Goal: Information Seeking & Learning: Check status

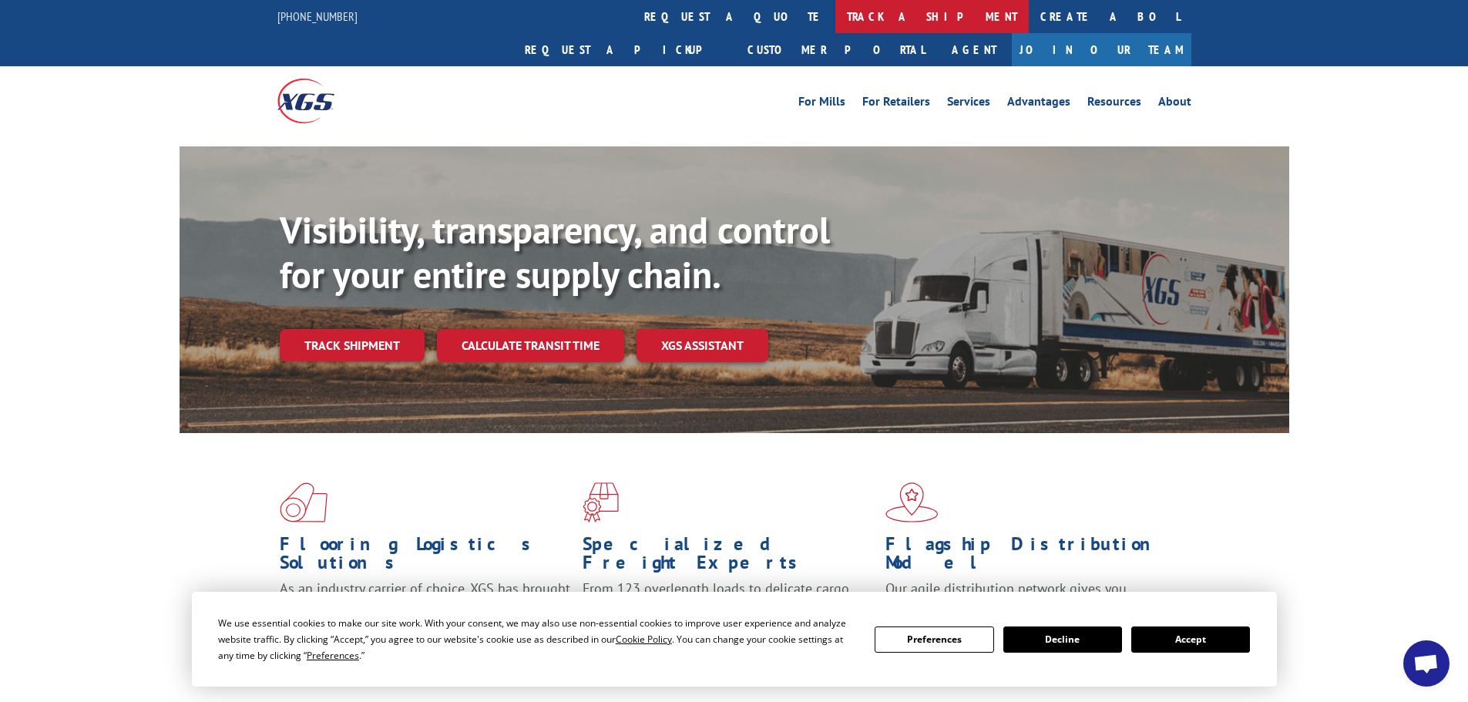
click at [835, 23] on link "track a shipment" at bounding box center [931, 16] width 193 height 33
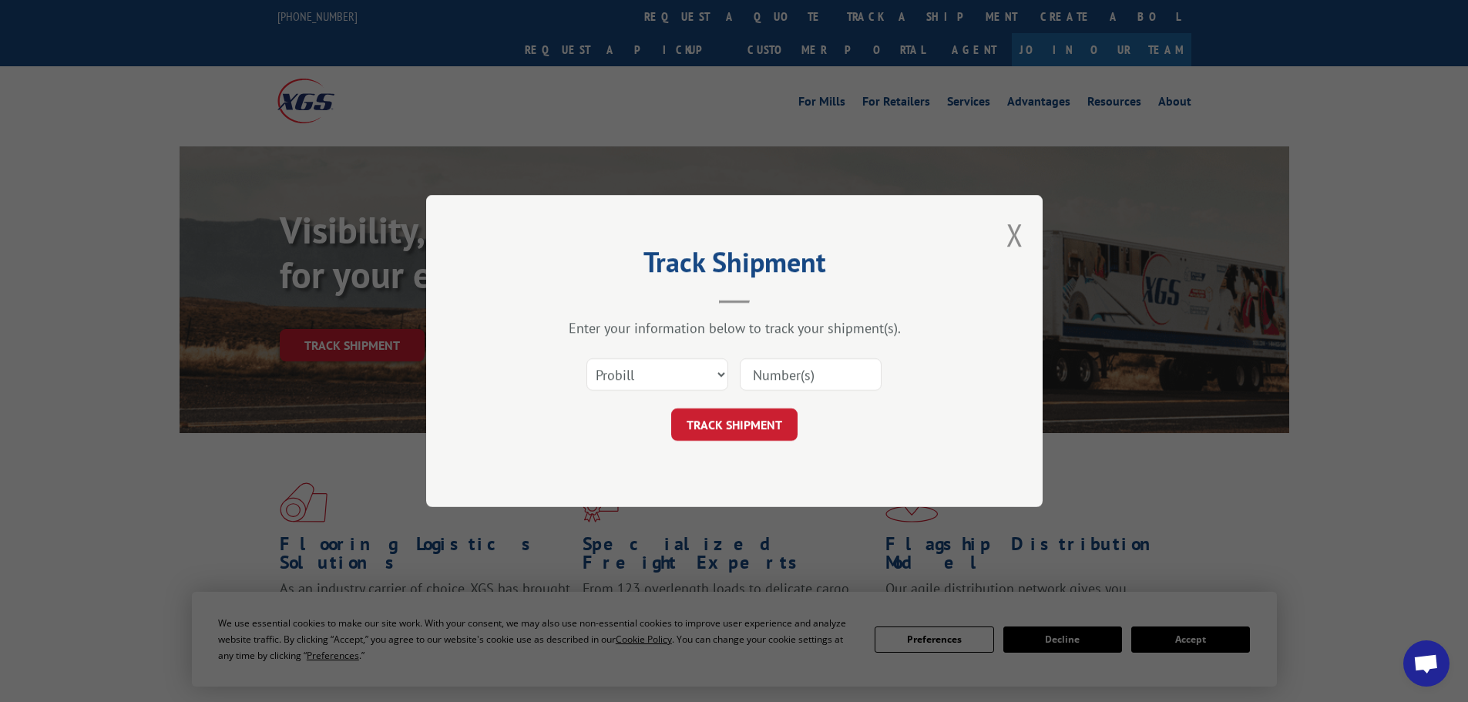
paste input "15472301"
type input "15472301"
click at [752, 425] on button "TRACK SHIPMENT" at bounding box center [734, 424] width 126 height 32
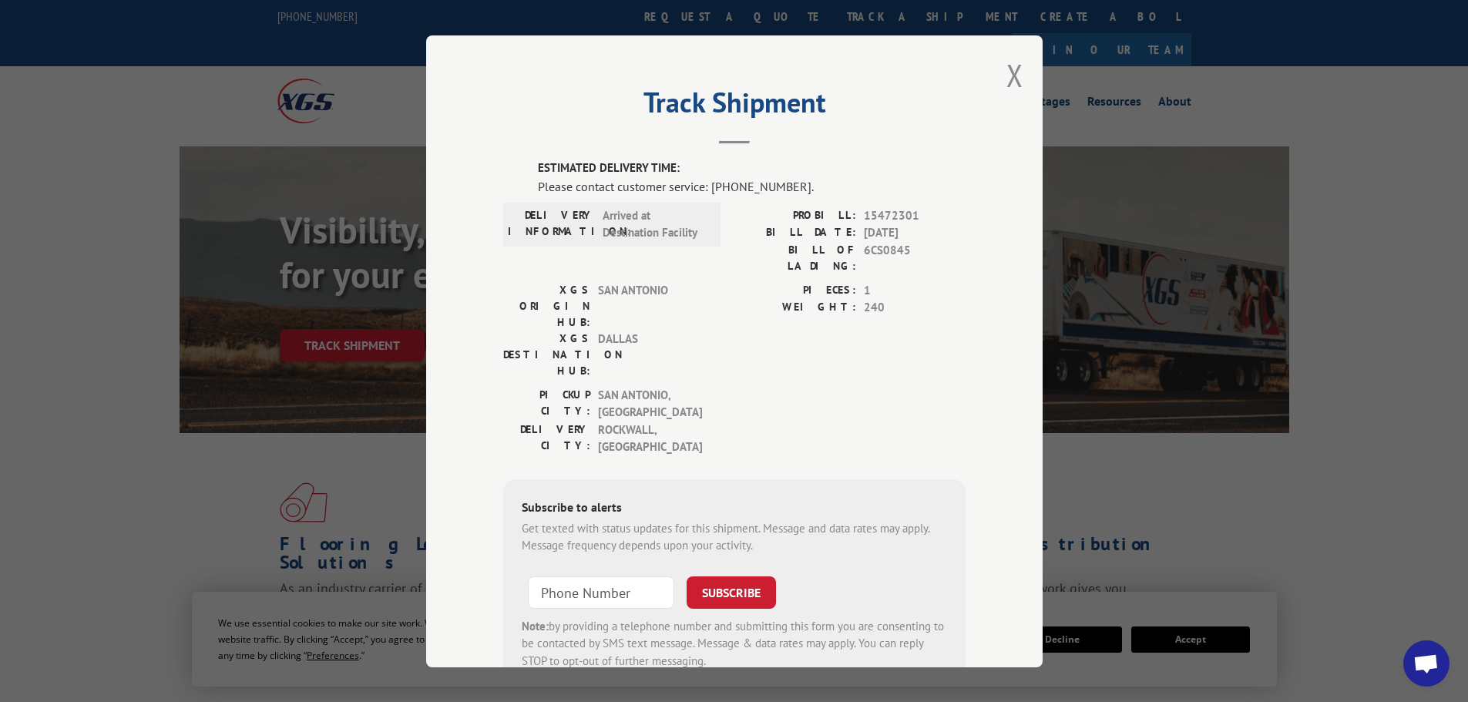
click at [1009, 85] on button "Close modal" at bounding box center [1014, 75] width 17 height 41
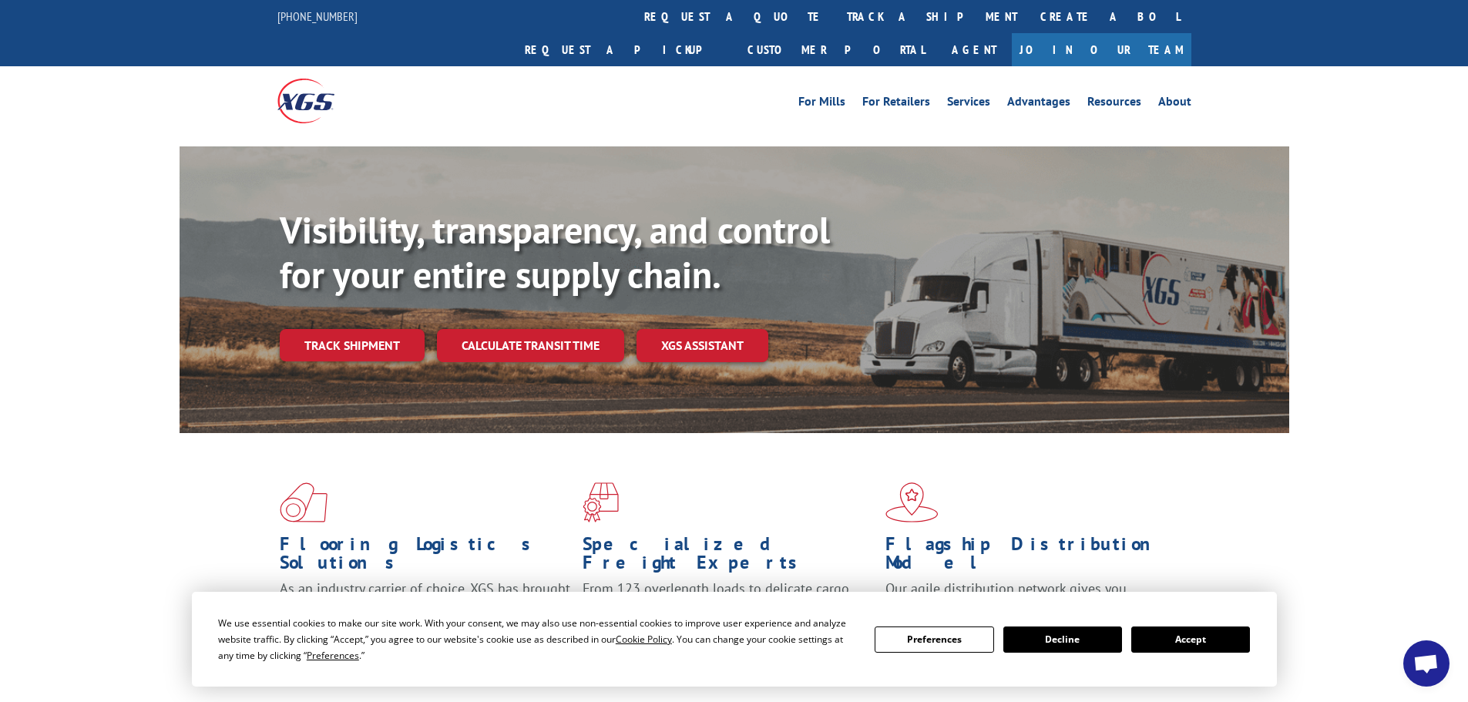
click at [835, 10] on link "track a shipment" at bounding box center [931, 16] width 193 height 33
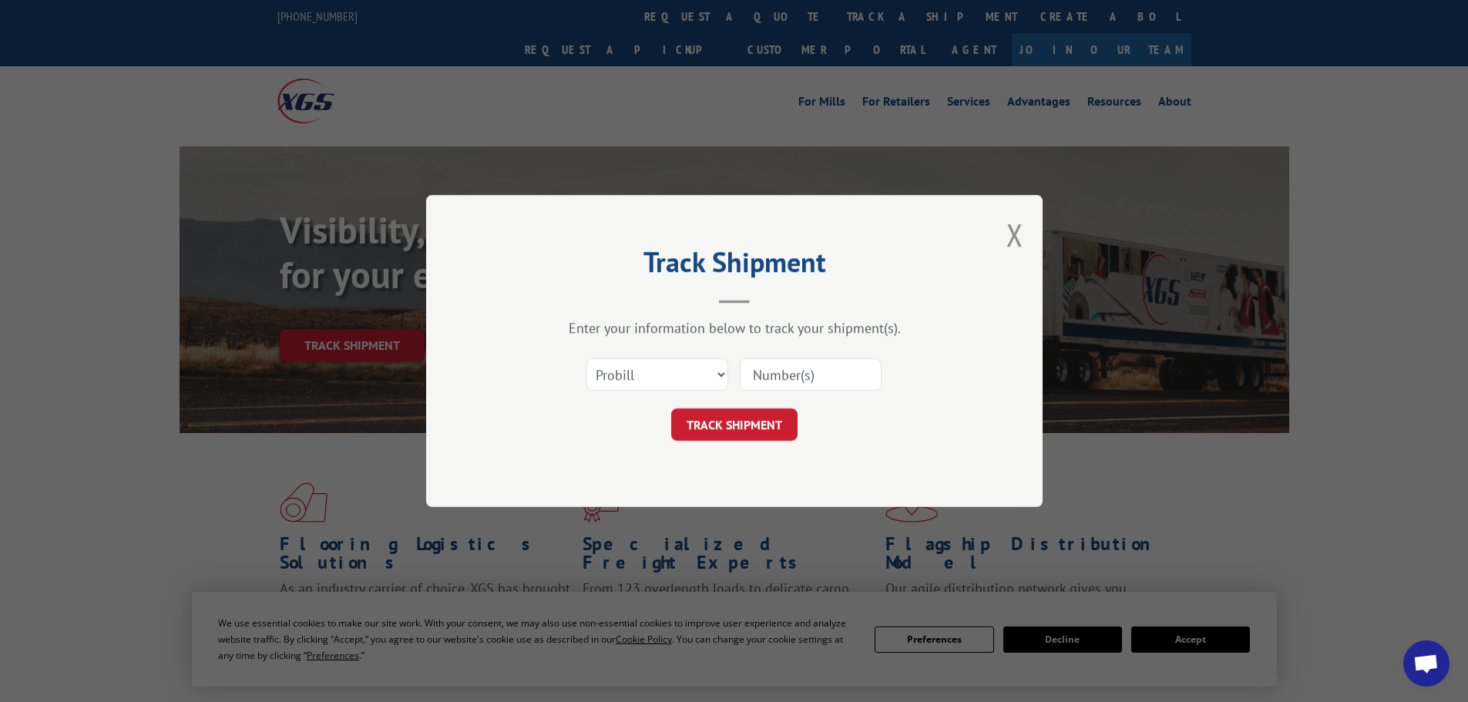
paste input "15472343"
type input "15472343"
click at [753, 419] on button "TRACK SHIPMENT" at bounding box center [734, 424] width 126 height 32
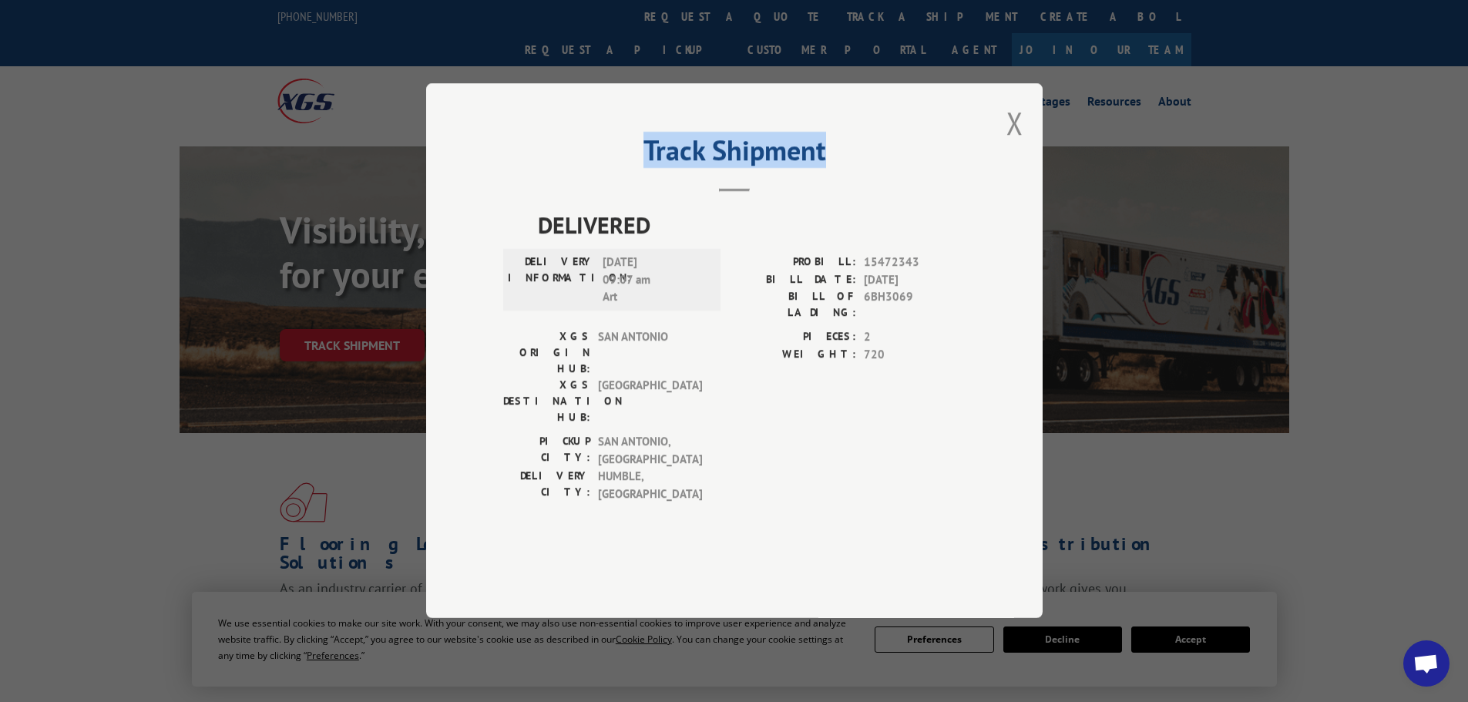
drag, startPoint x: 800, startPoint y: 164, endPoint x: 572, endPoint y: 167, distance: 228.1
click at [572, 167] on div "Track Shipment DELIVERED DELIVERY INFORMATION: [DATE] 09:07 am Art PROBILL: 154…" at bounding box center [734, 350] width 616 height 535
click at [1013, 143] on button "Close modal" at bounding box center [1014, 122] width 17 height 41
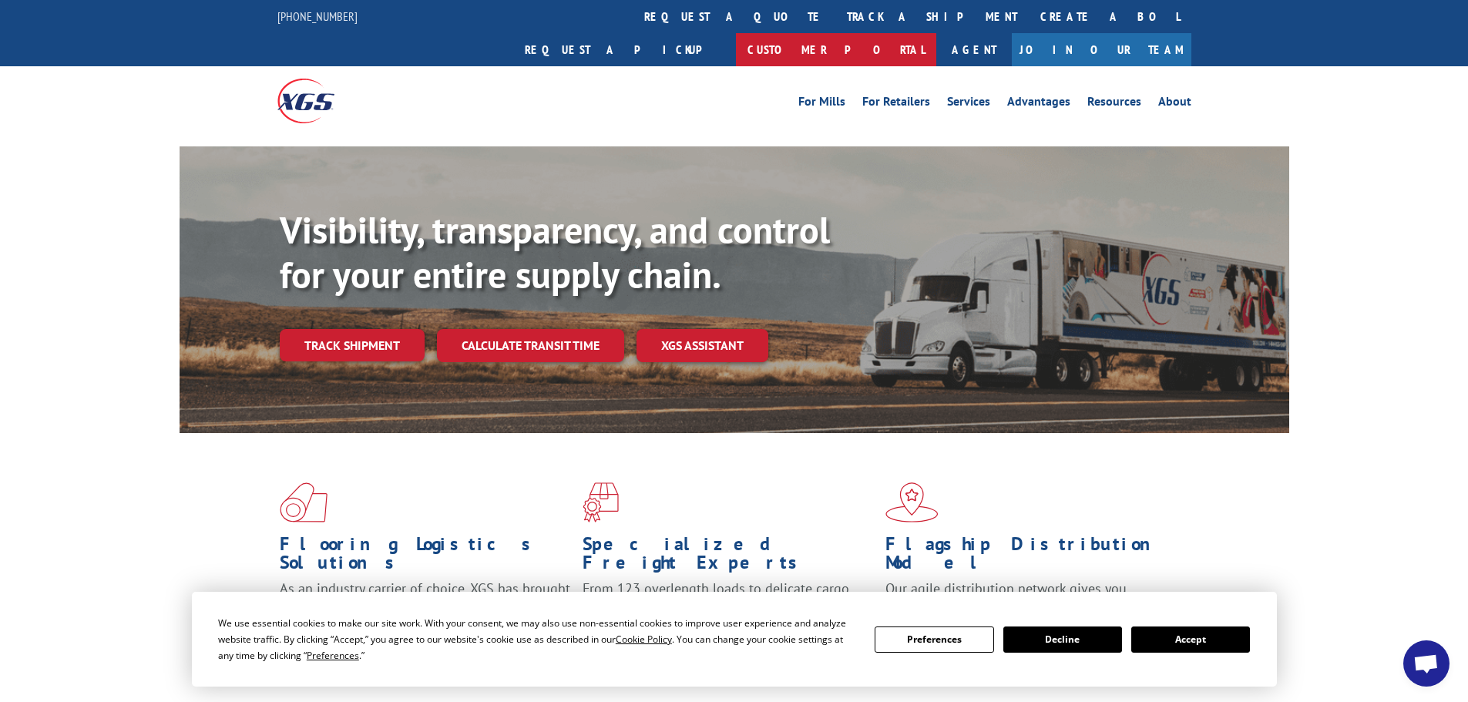
click at [936, 33] on link "Customer Portal" at bounding box center [836, 49] width 200 height 33
click at [835, 15] on link "track a shipment" at bounding box center [931, 16] width 193 height 33
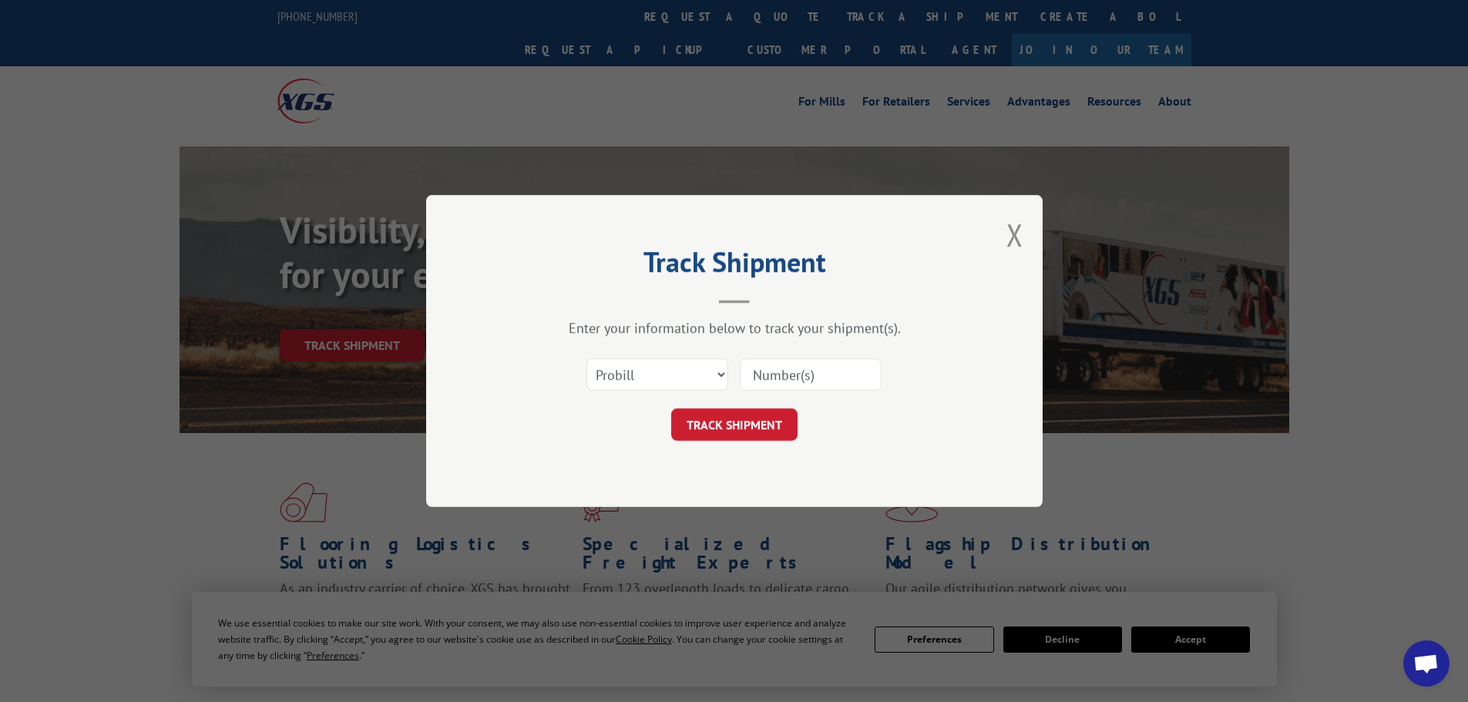
paste input "15472343"
type input "15472343"
click at [737, 419] on button "TRACK SHIPMENT" at bounding box center [734, 424] width 126 height 32
